Goal: Find specific page/section: Find specific page/section

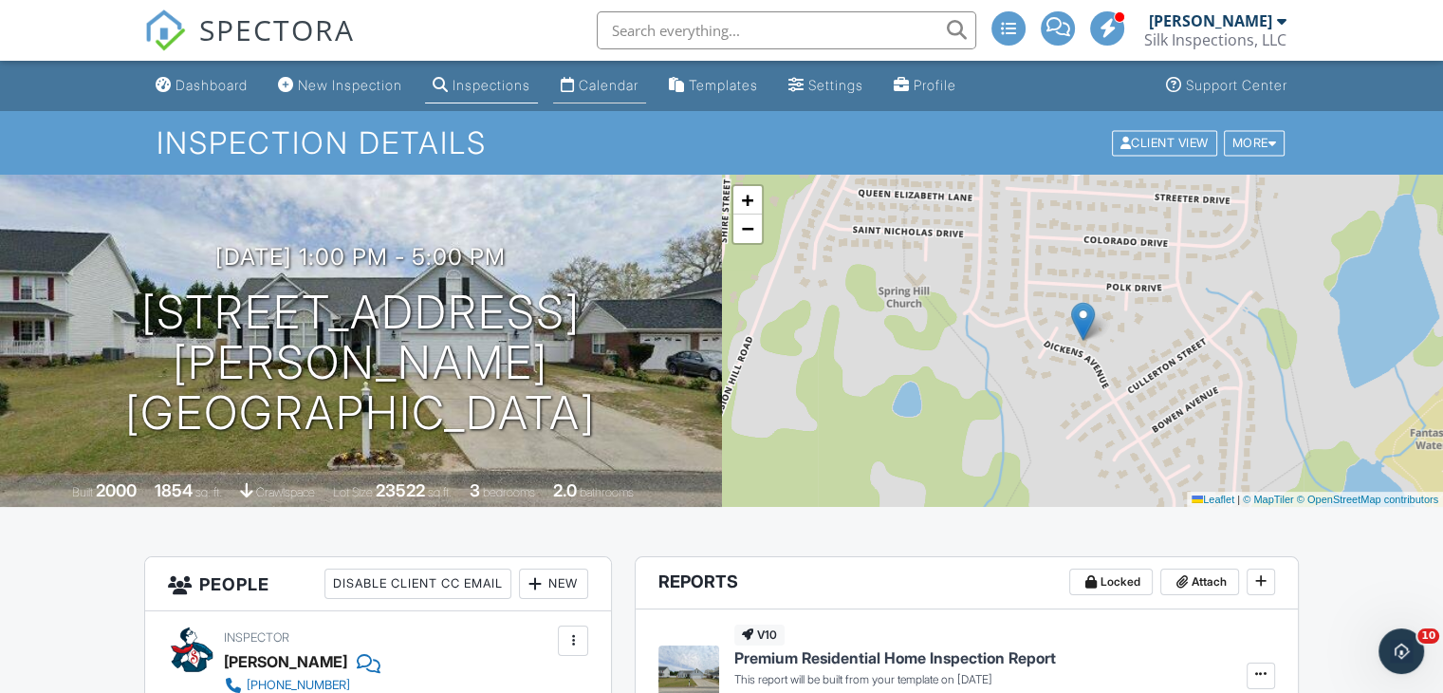
click at [621, 86] on div "Calendar" at bounding box center [609, 85] width 60 height 16
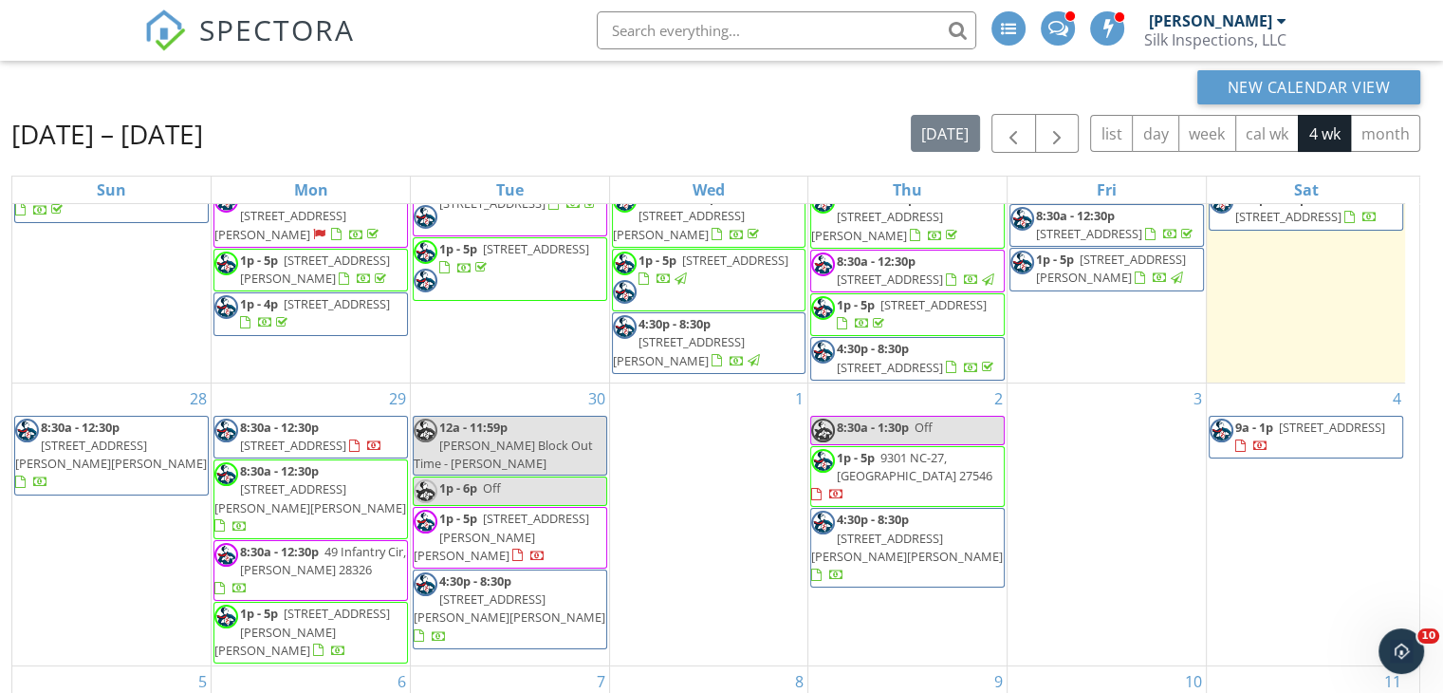
scroll to position [252, 0]
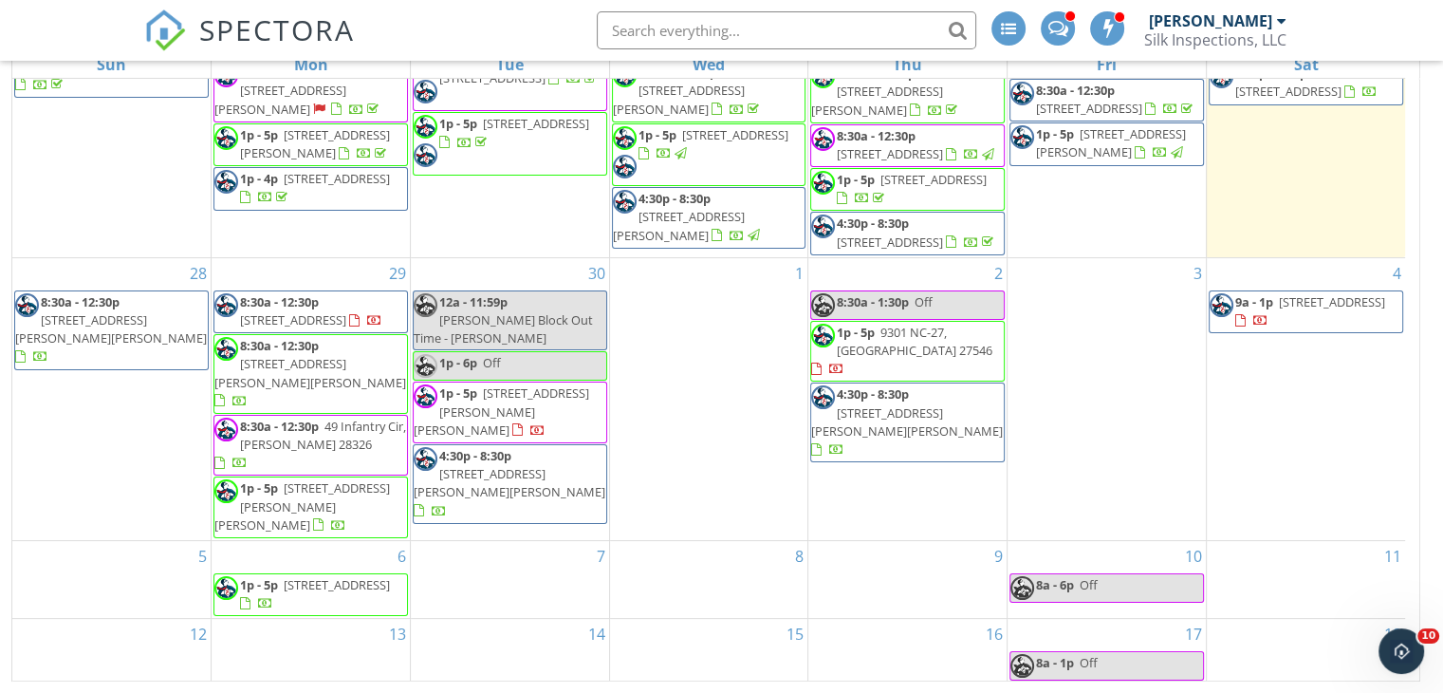
click at [489, 431] on span "[STREET_ADDRESS][PERSON_NAME][PERSON_NAME]" at bounding box center [502, 410] width 176 height 53
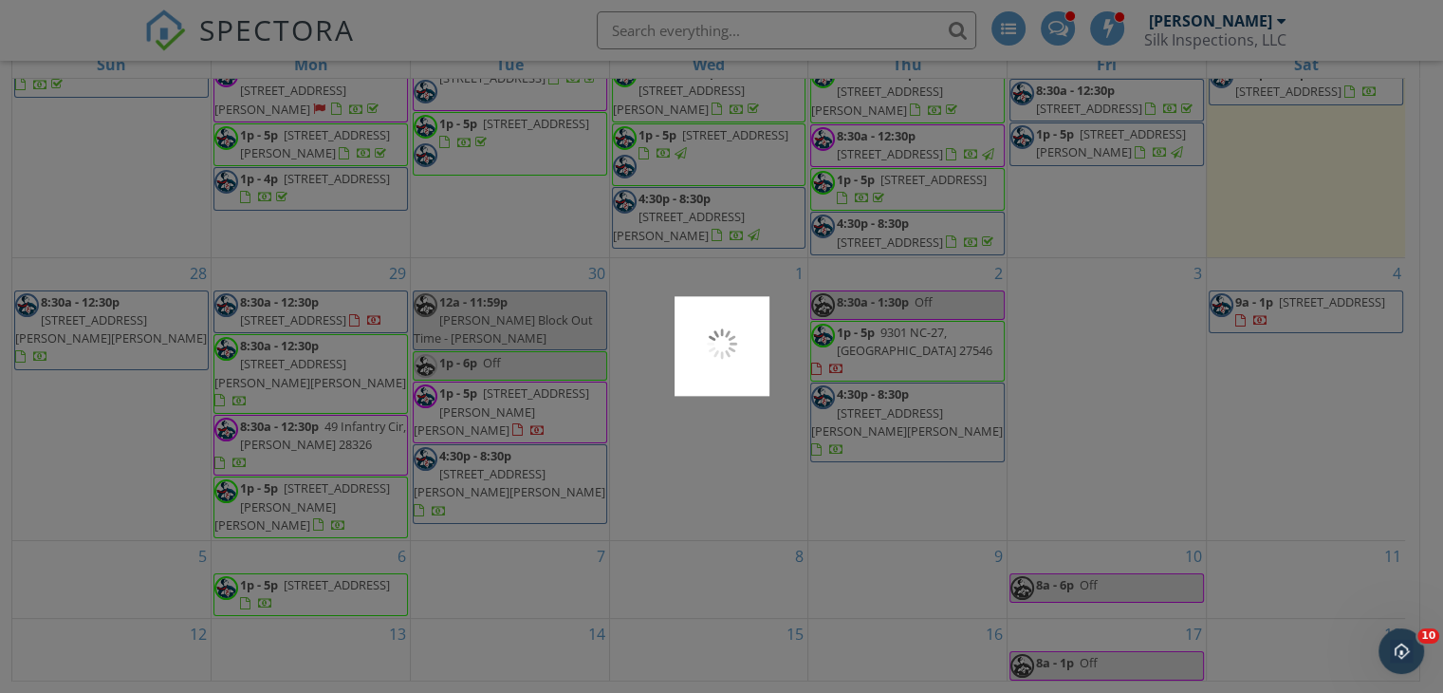
click at [489, 431] on div at bounding box center [721, 346] width 1443 height 693
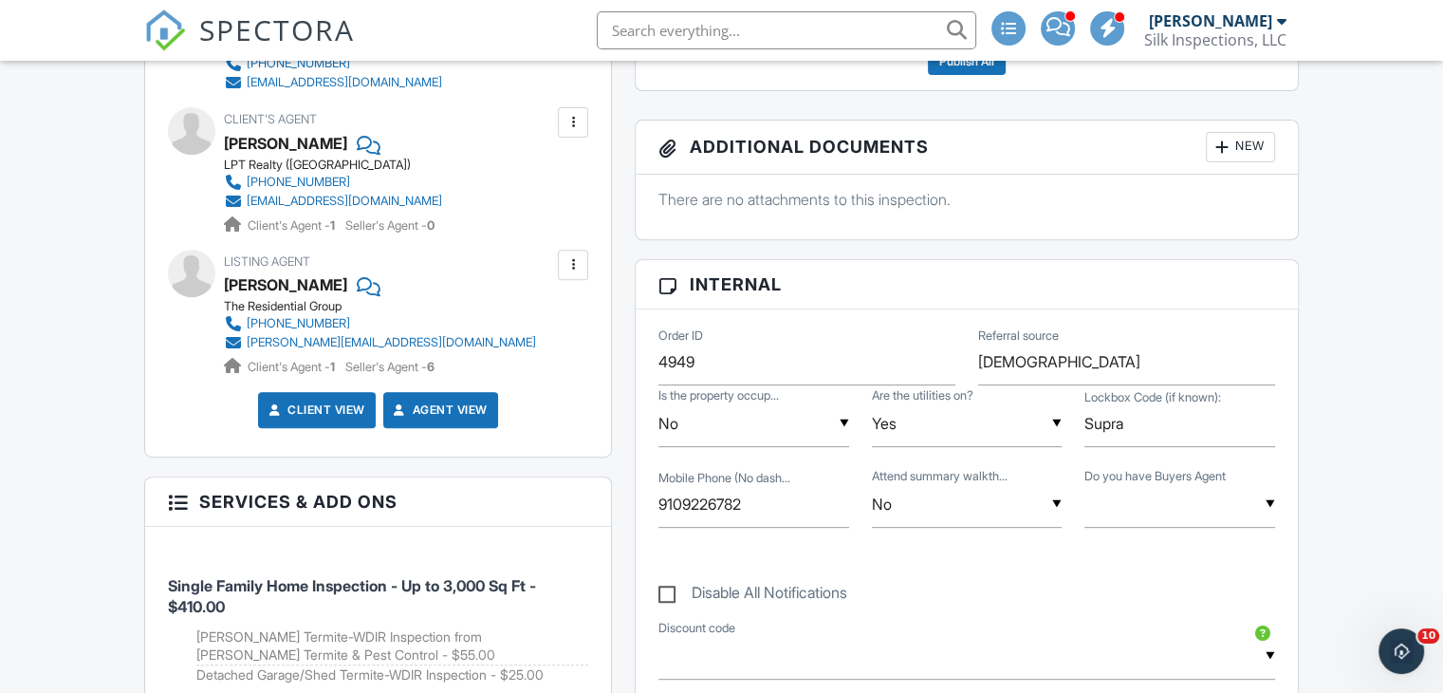
scroll to position [663, 0]
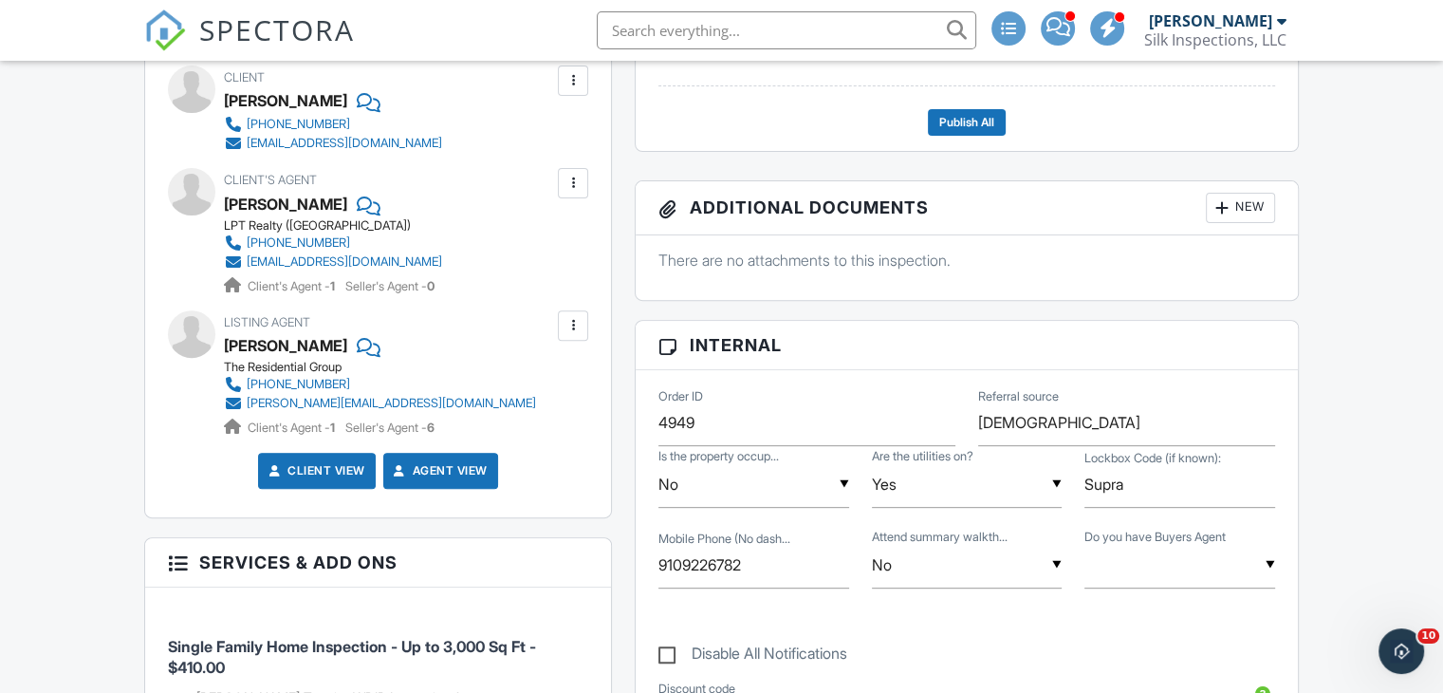
click at [1060, 27] on span at bounding box center [1058, 27] width 24 height 1
